Goal: Task Accomplishment & Management: Use online tool/utility

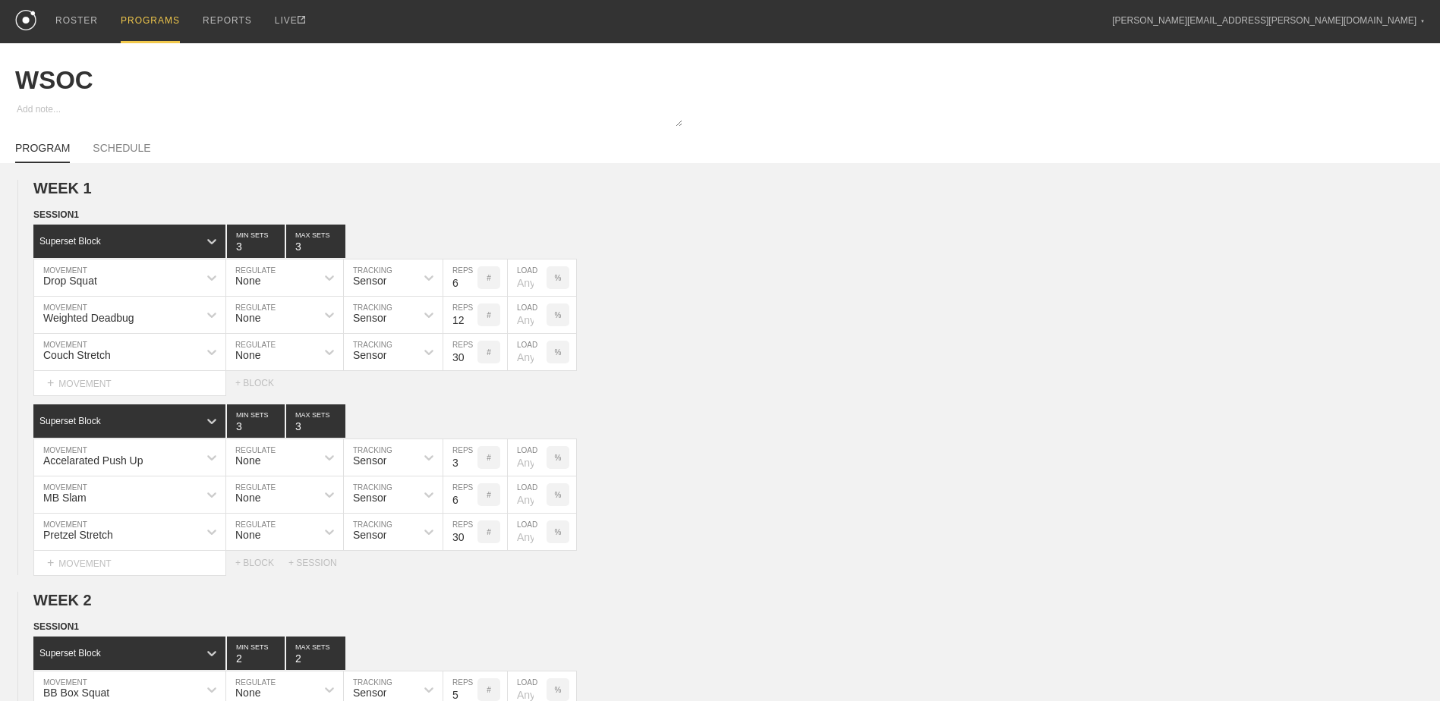
click at [162, 20] on div "PROGRAMS" at bounding box center [150, 21] width 59 height 43
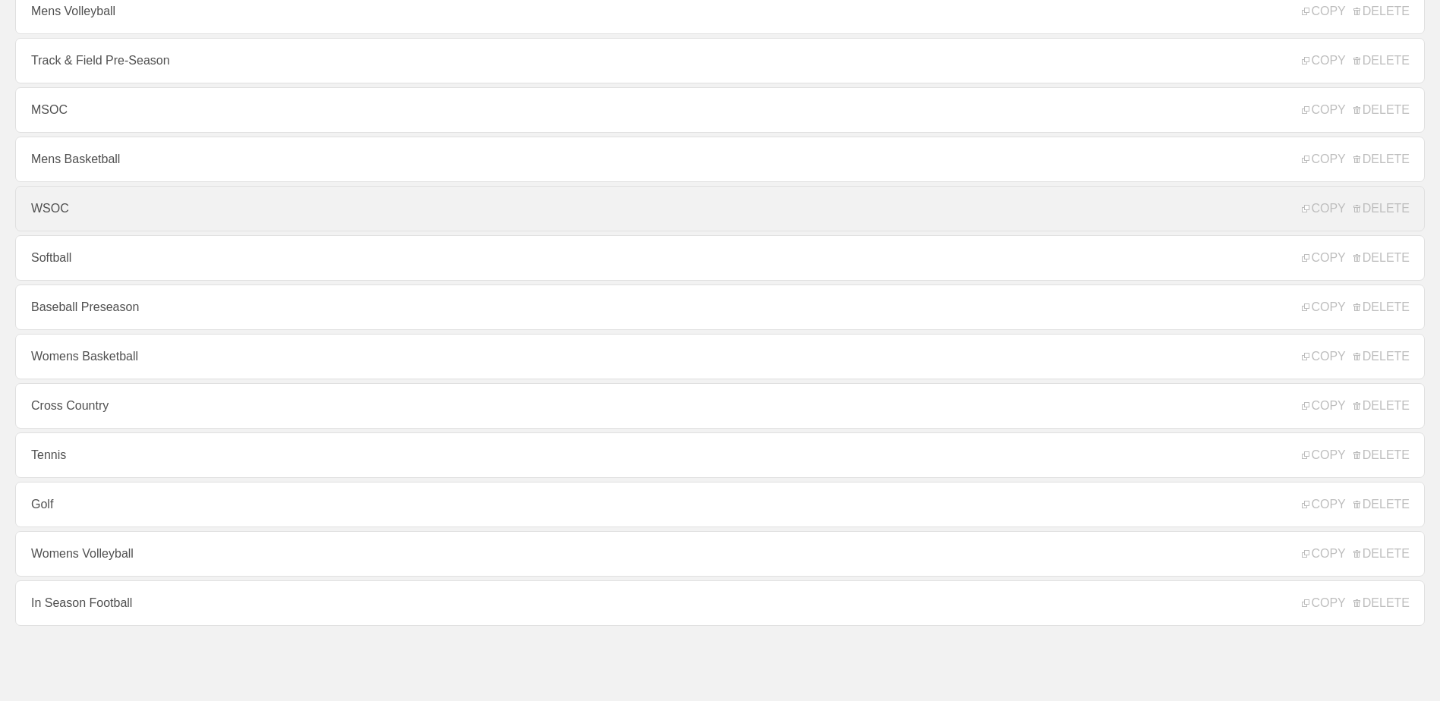
scroll to position [163, 0]
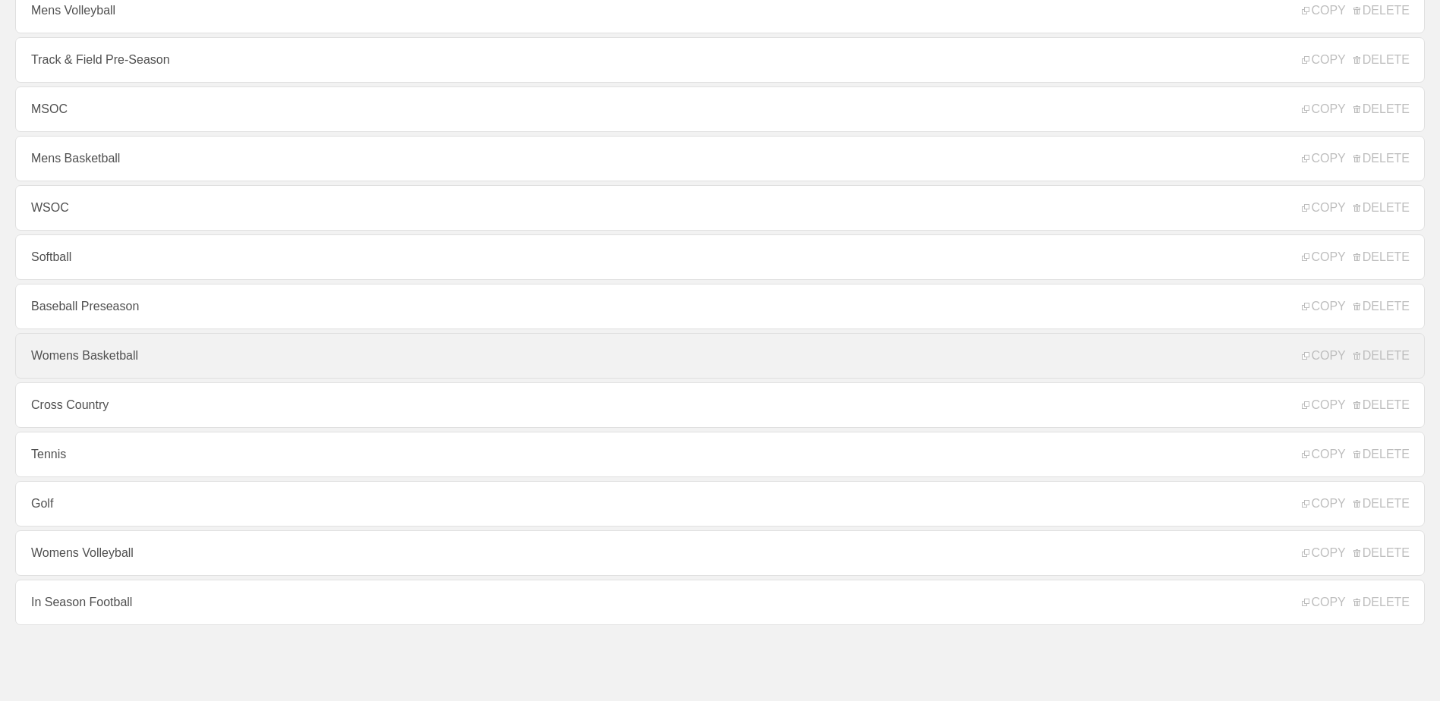
click at [216, 361] on link "Womens Basketball" at bounding box center [719, 356] width 1409 height 46
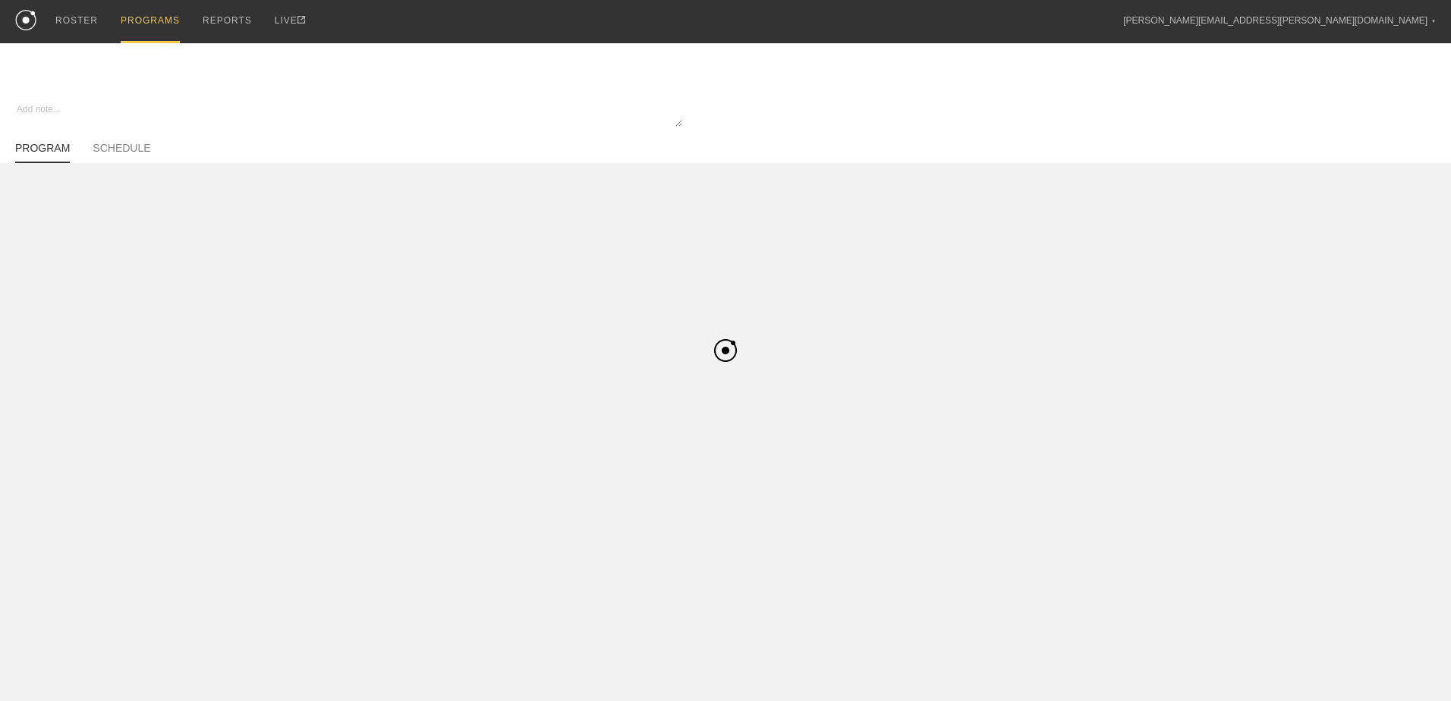
type textarea "x"
type input "Womens Basketball"
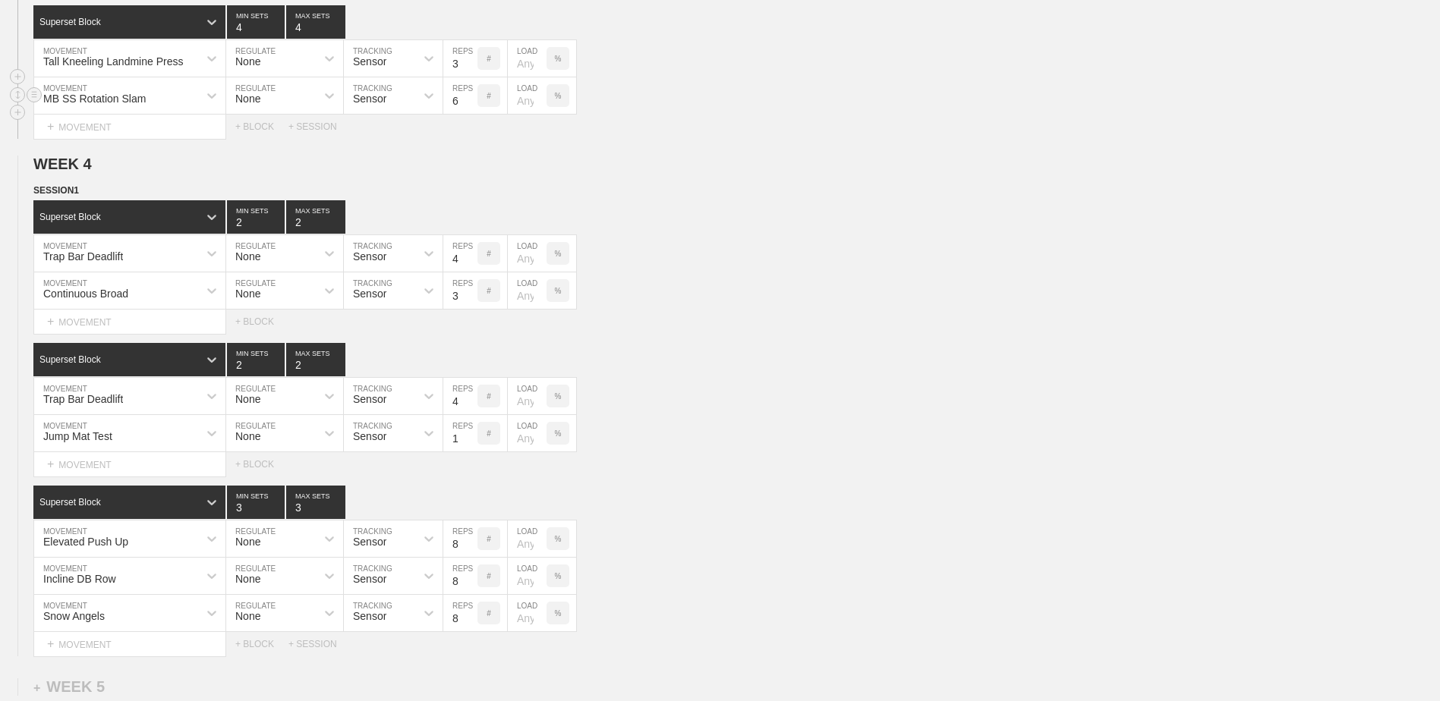
scroll to position [3619, 0]
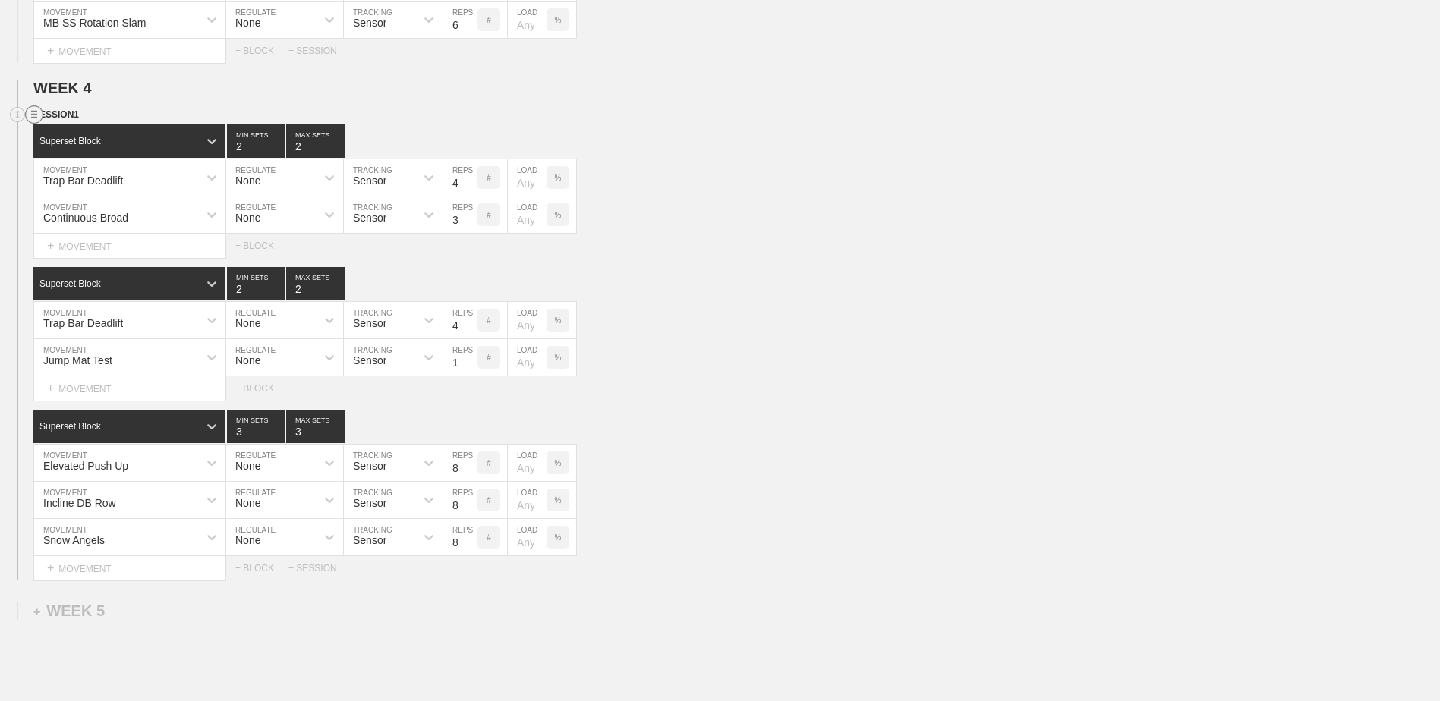
click at [31, 122] on circle at bounding box center [34, 114] width 17 height 17
click at [76, 131] on div "DUPLICATE" at bounding box center [106, 136] width 121 height 23
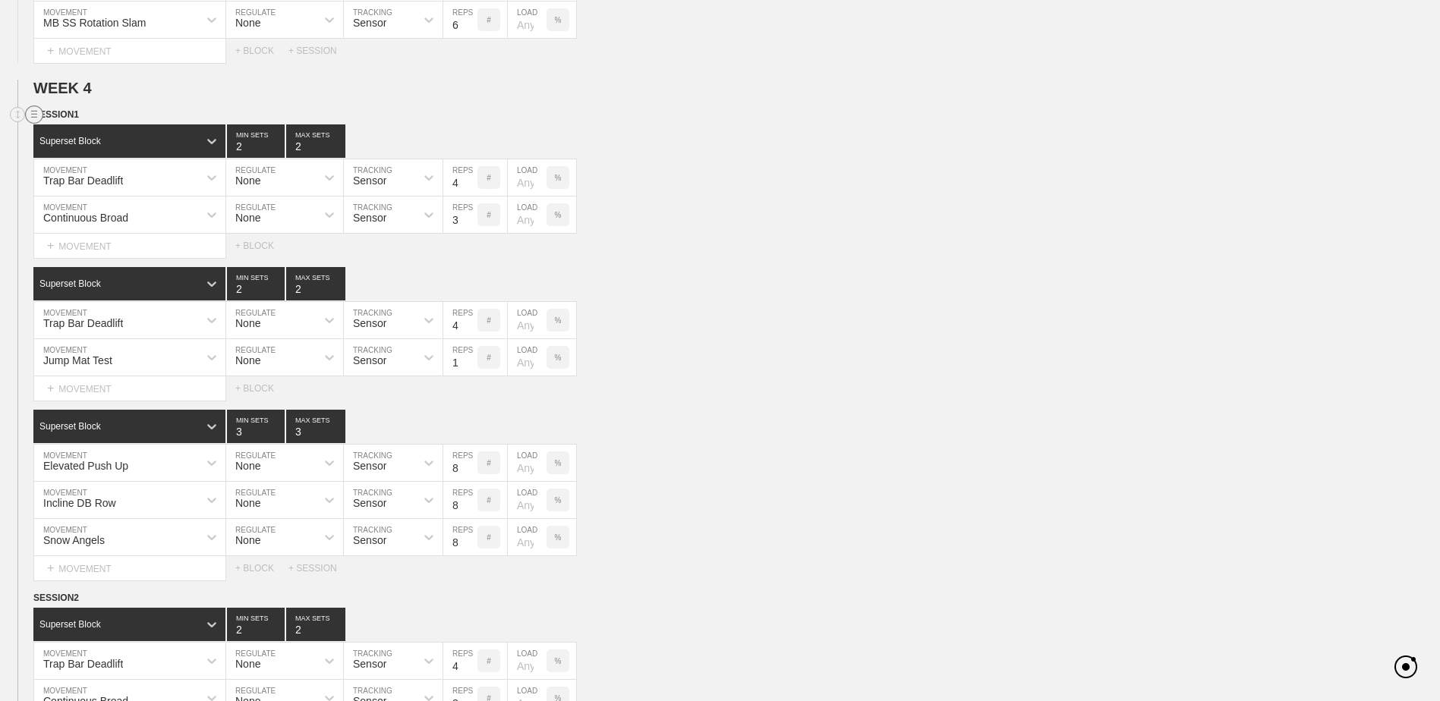
click at [30, 123] on circle at bounding box center [34, 114] width 17 height 17
click at [69, 156] on div "DELETE" at bounding box center [106, 159] width 121 height 23
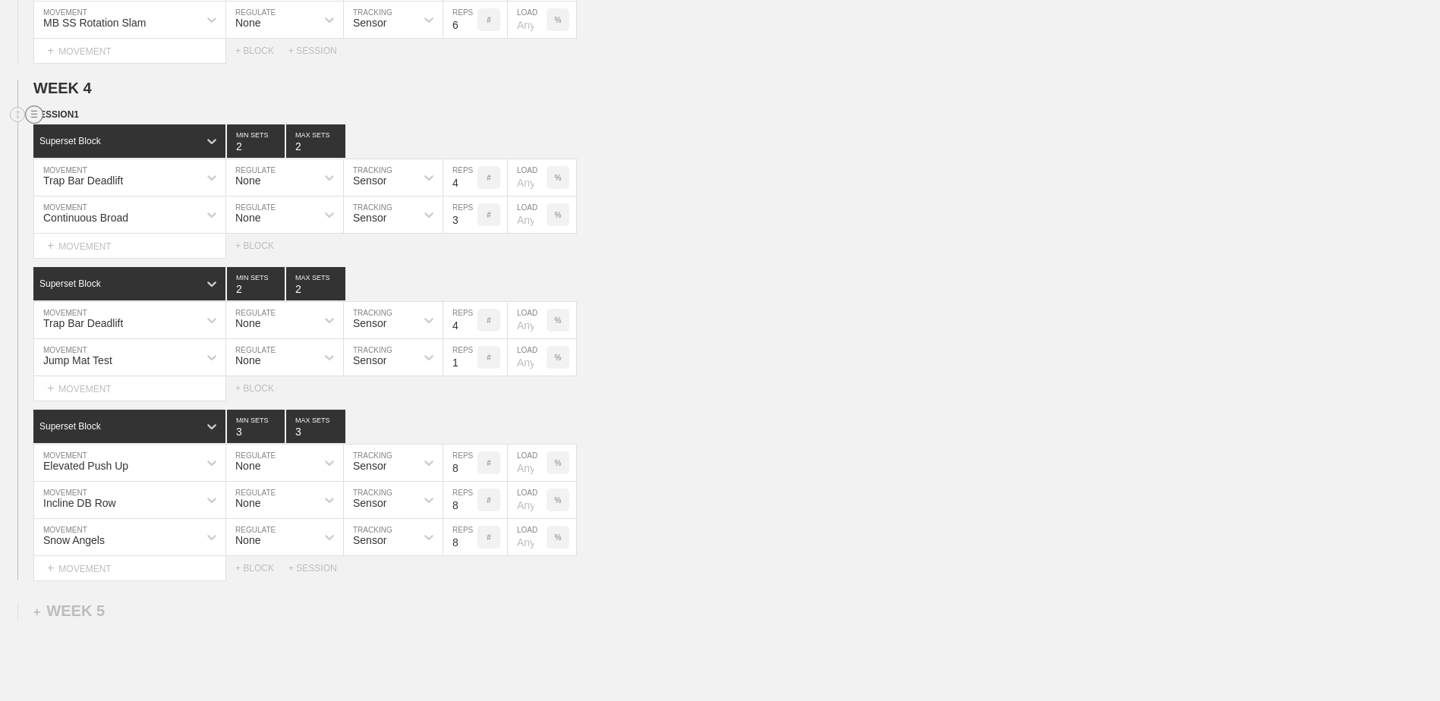
click at [33, 117] on circle at bounding box center [34, 114] width 17 height 17
click at [78, 159] on div "DELETE" at bounding box center [106, 159] width 121 height 23
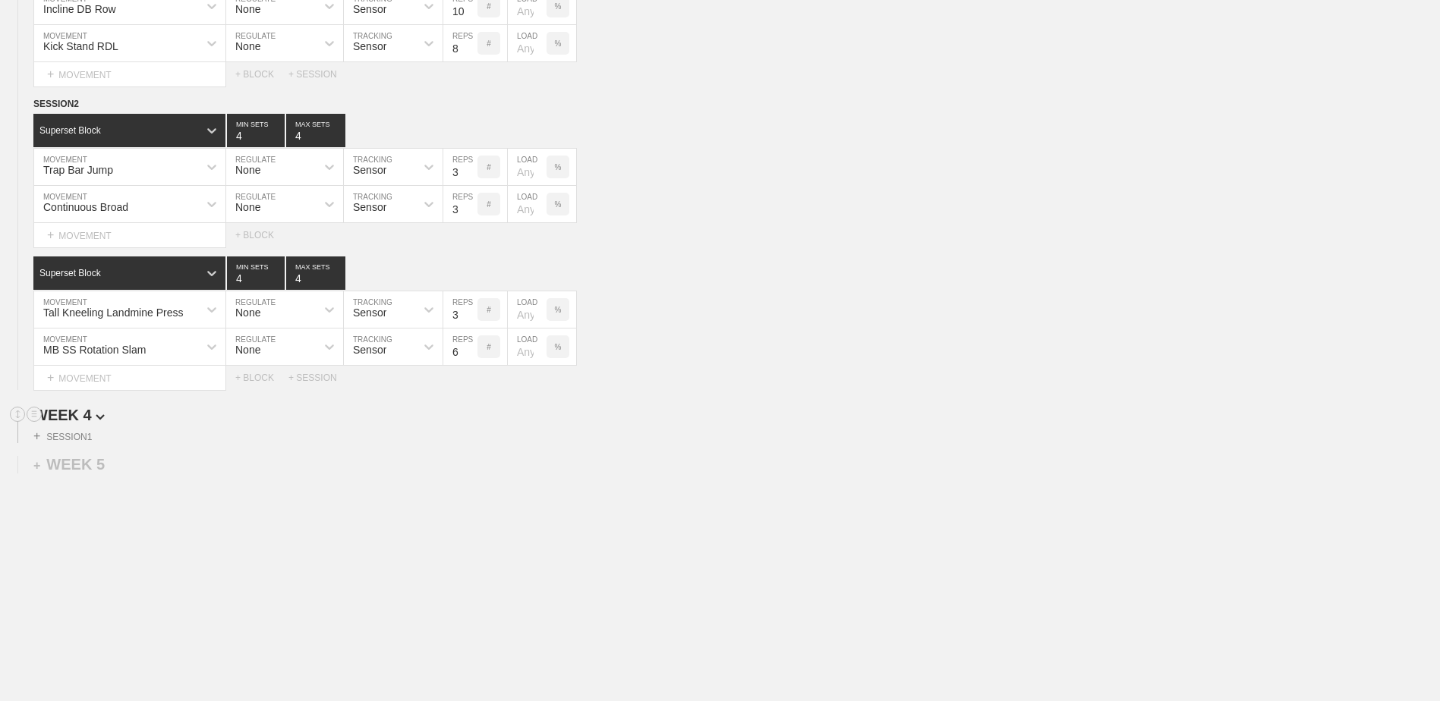
scroll to position [3222, 0]
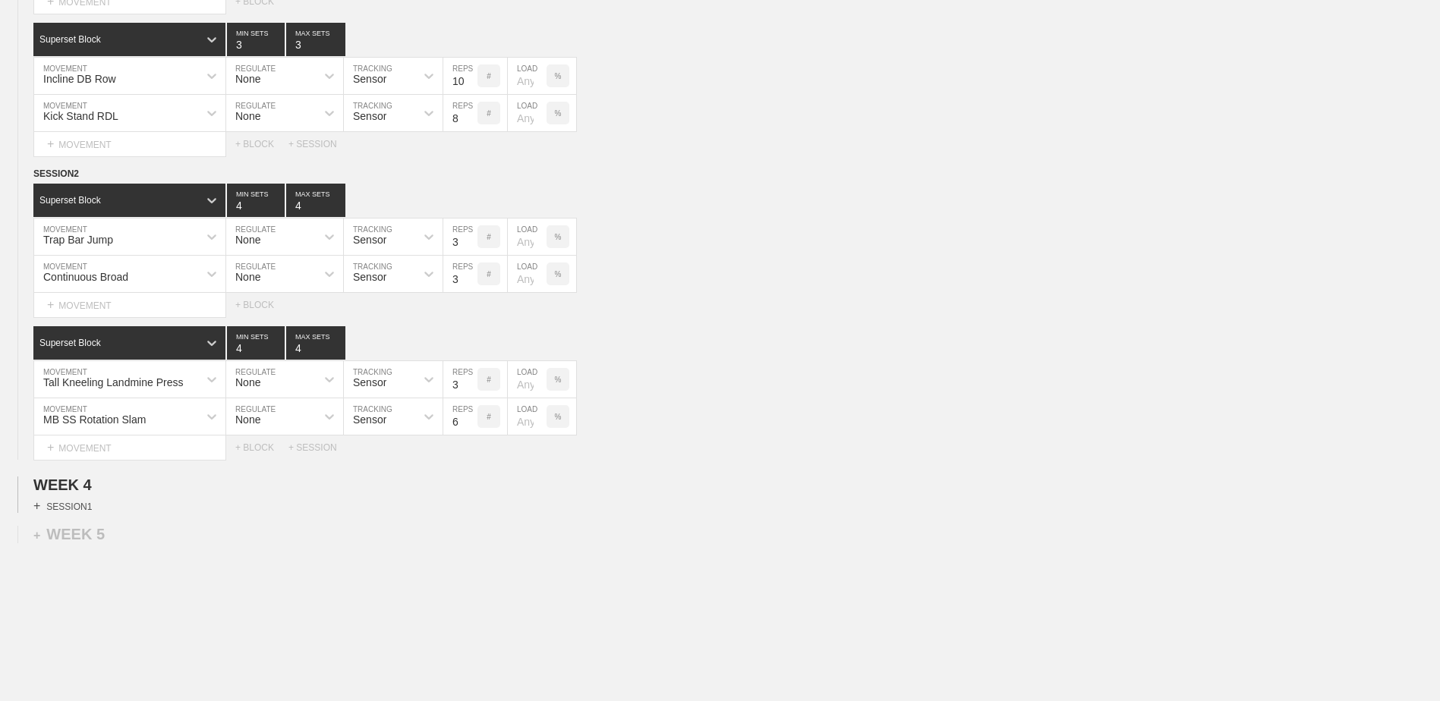
click at [78, 513] on div "+ SESSION 1" at bounding box center [62, 506] width 58 height 14
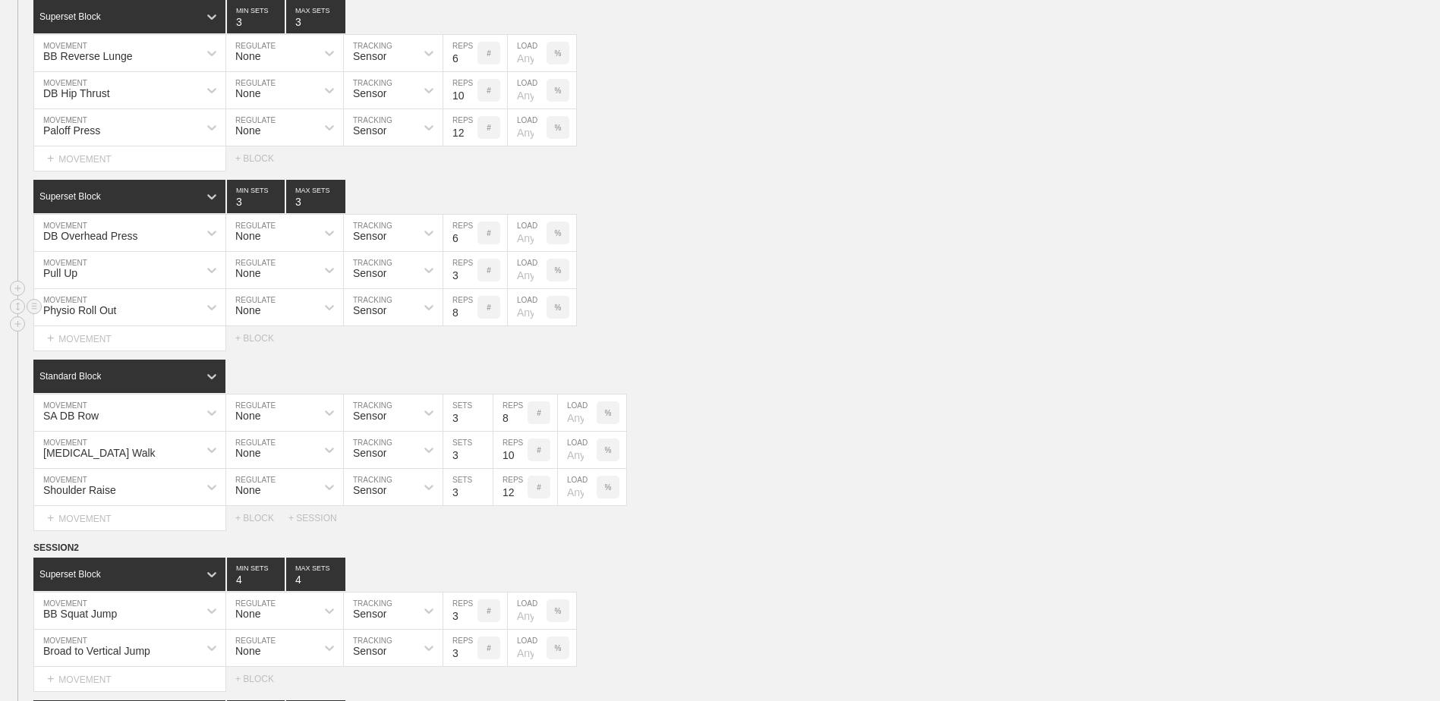
scroll to position [1325, 0]
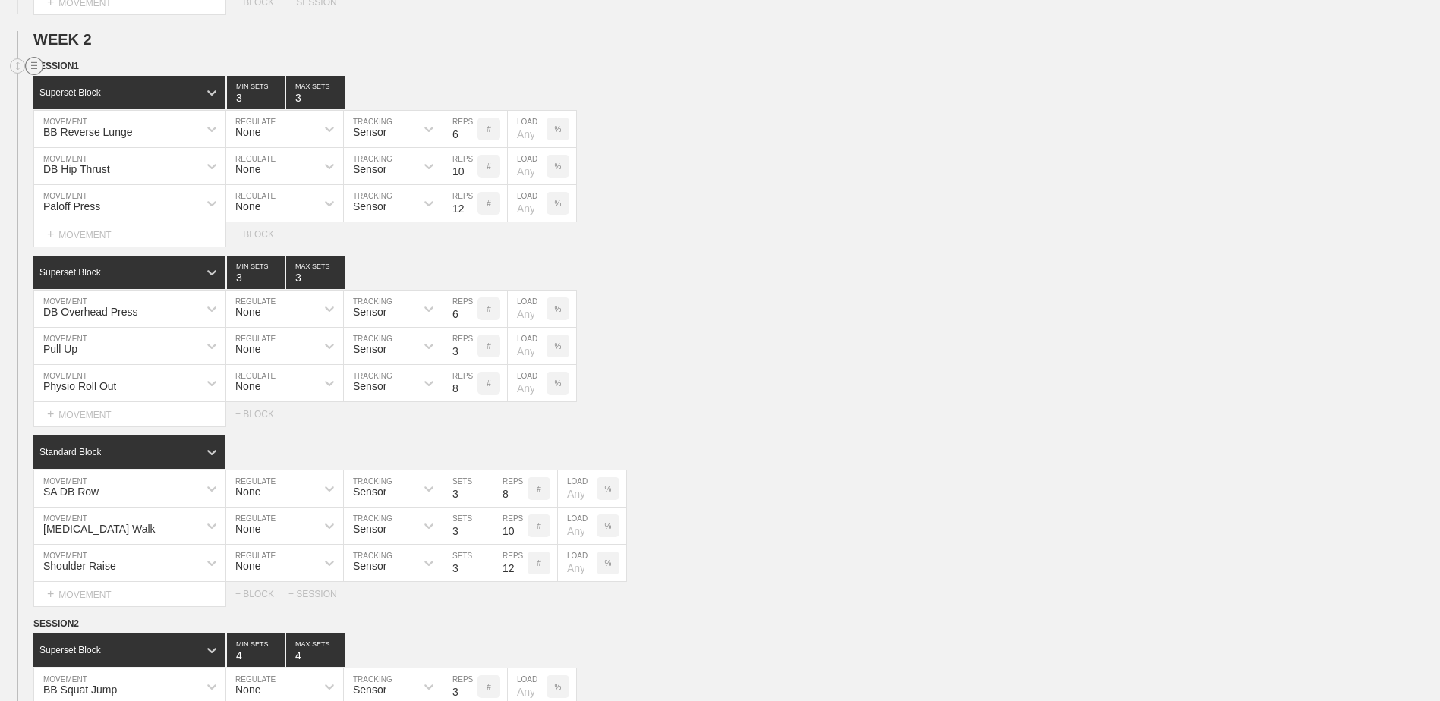
click at [33, 65] on line at bounding box center [34, 65] width 6 height 0
click at [80, 81] on div "DUPLICATE" at bounding box center [106, 86] width 121 height 23
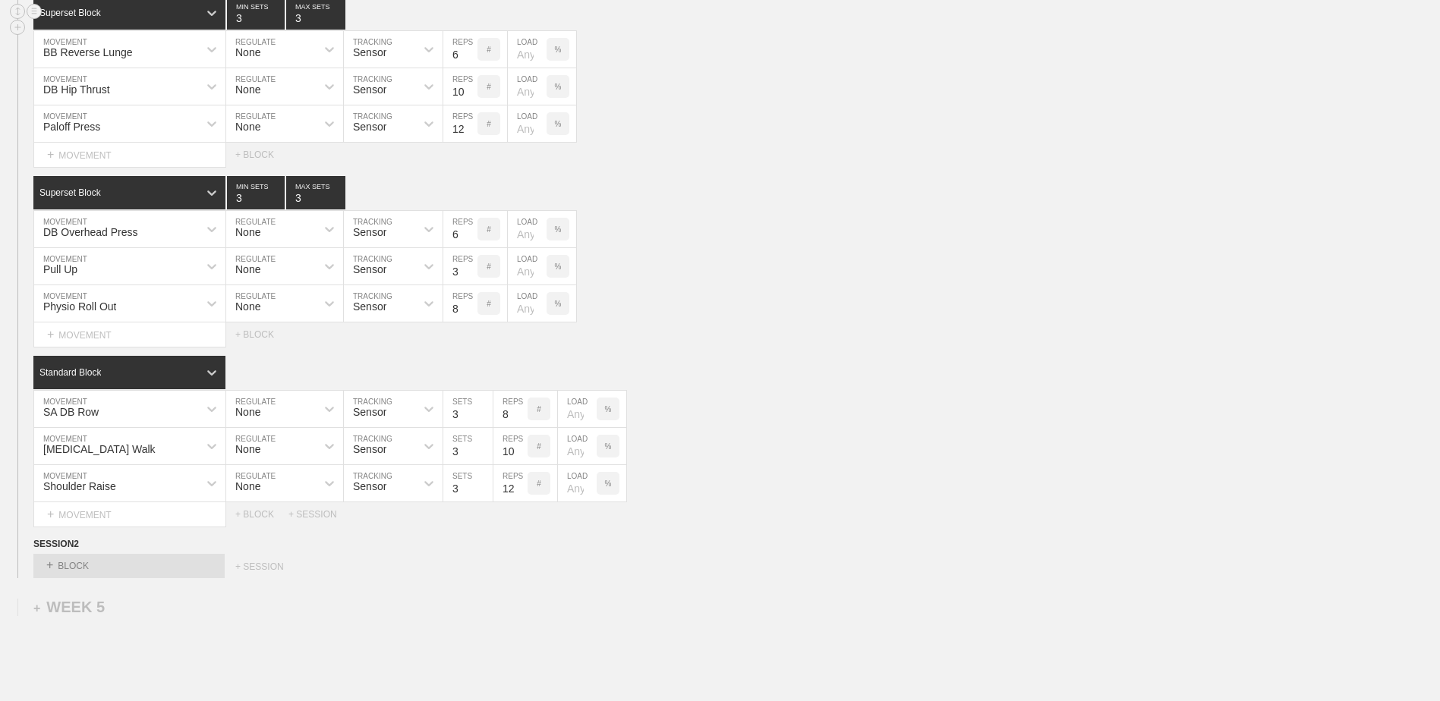
scroll to position [3820, 0]
